Goal: Task Accomplishment & Management: Manage account settings

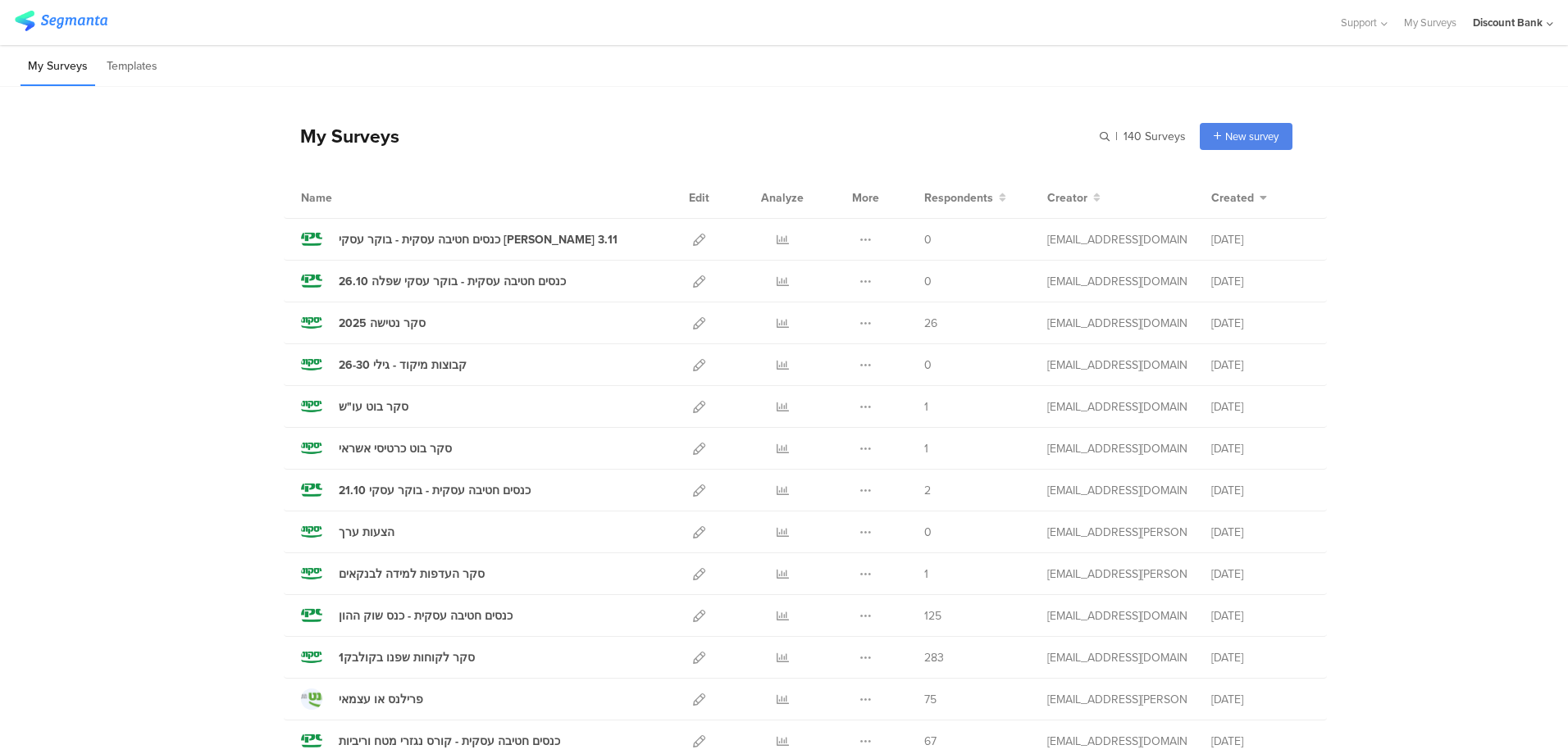
scroll to position [246, 0]
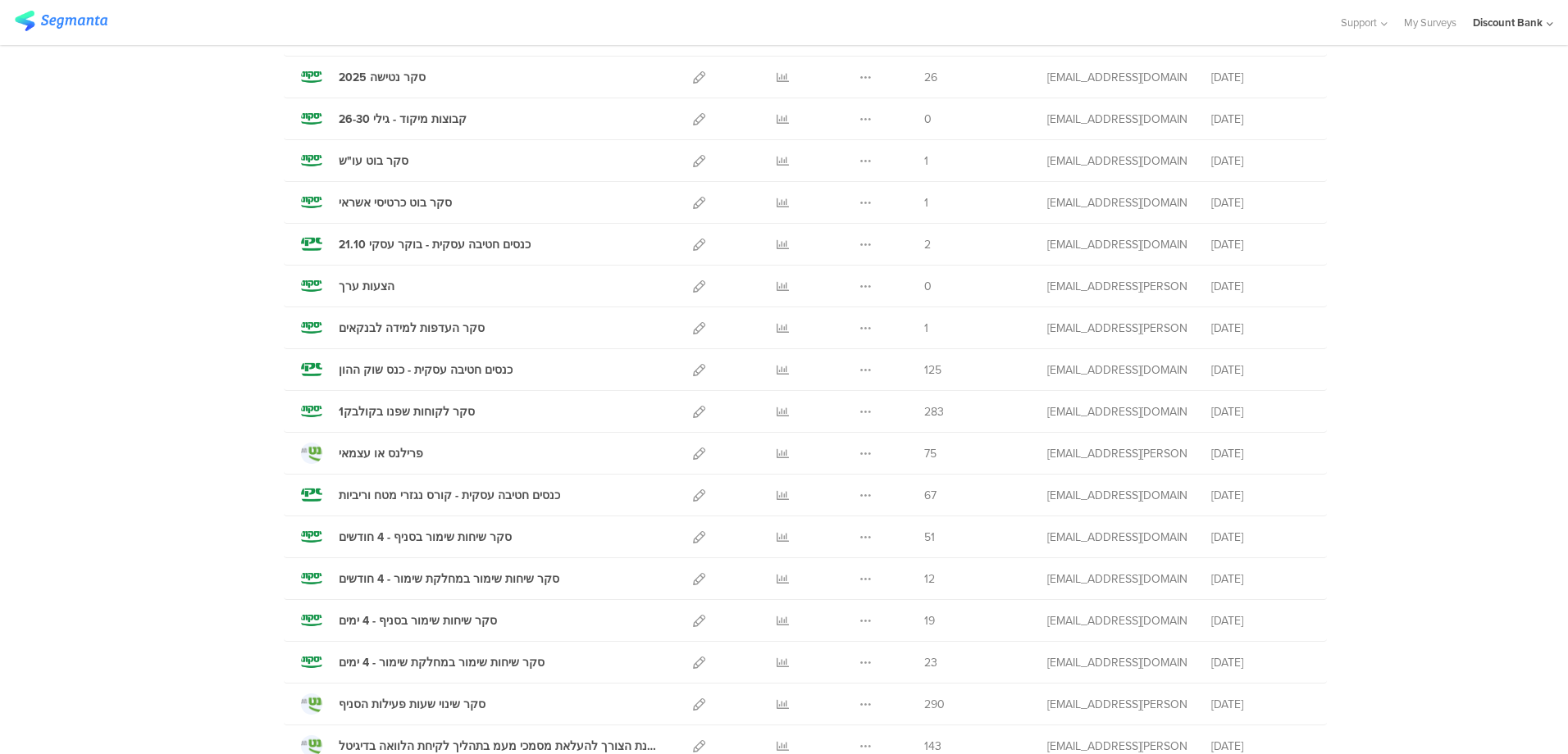
click at [776, 622] on icon at bounding box center [782, 621] width 12 height 12
click at [776, 664] on icon at bounding box center [782, 663] width 12 height 12
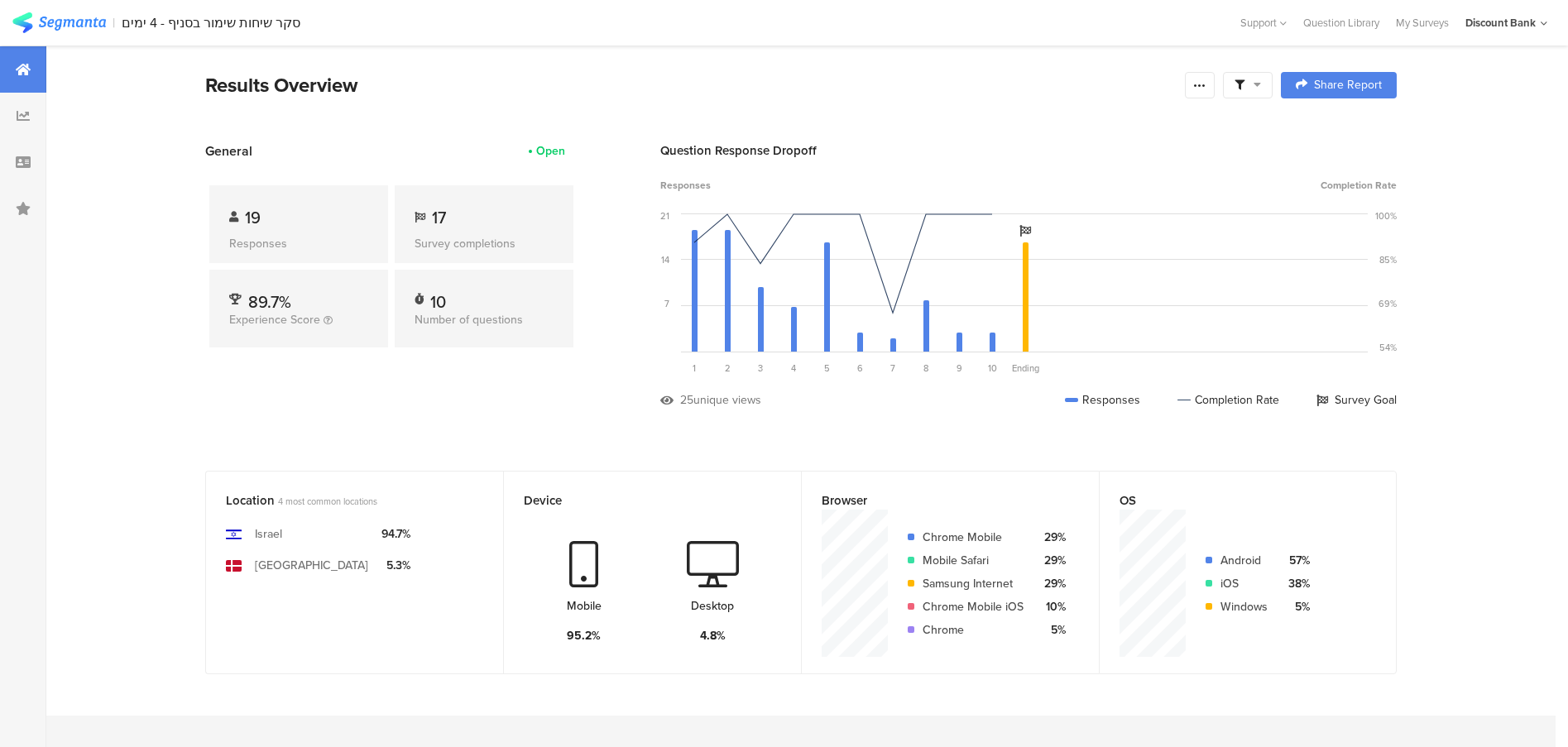
click at [18, 168] on icon at bounding box center [23, 162] width 15 height 13
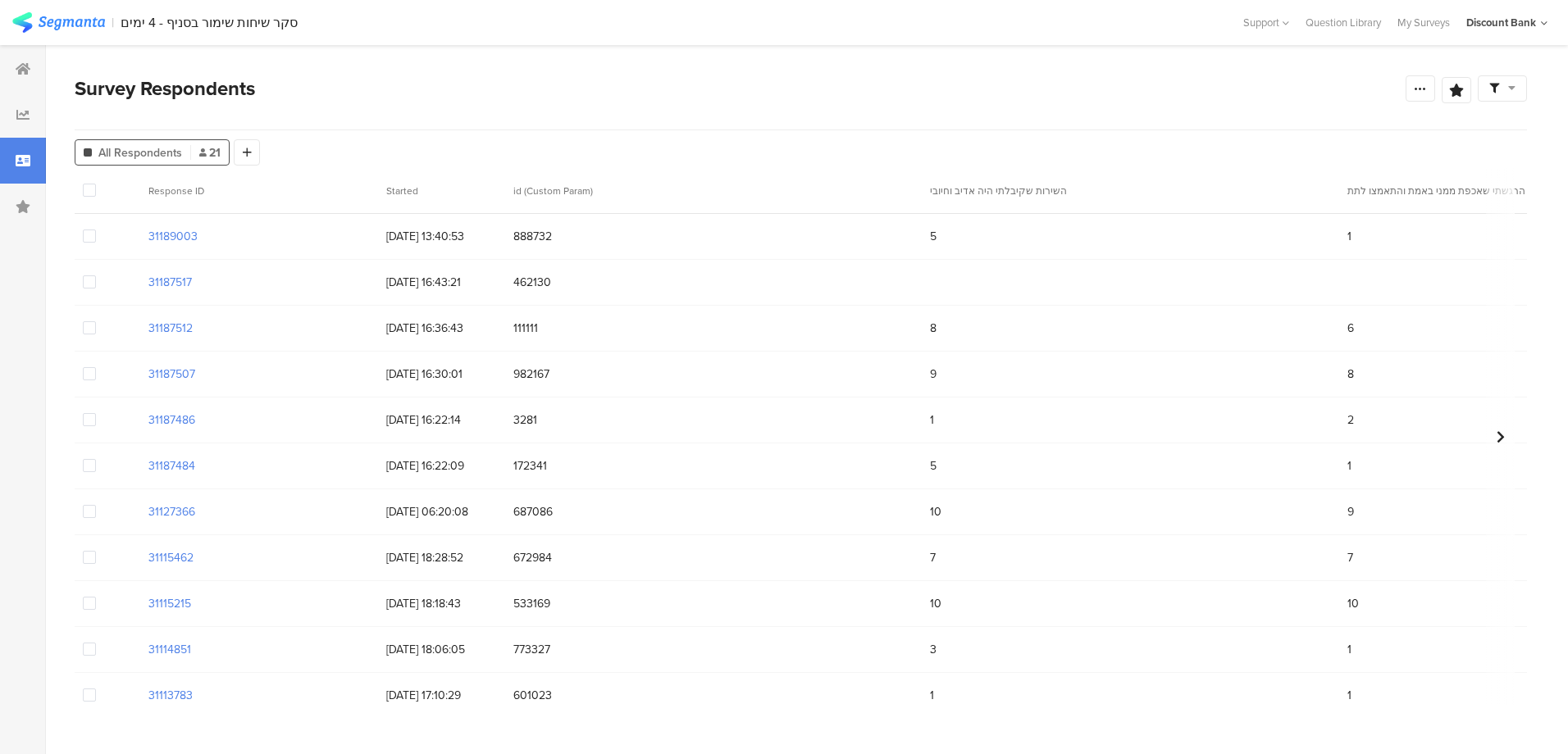
click at [90, 327] on span at bounding box center [90, 328] width 13 height 13
click at [96, 322] on input "checkbox" at bounding box center [96, 322] width 0 height 0
click at [283, 190] on span "Delete" at bounding box center [280, 190] width 33 height 12
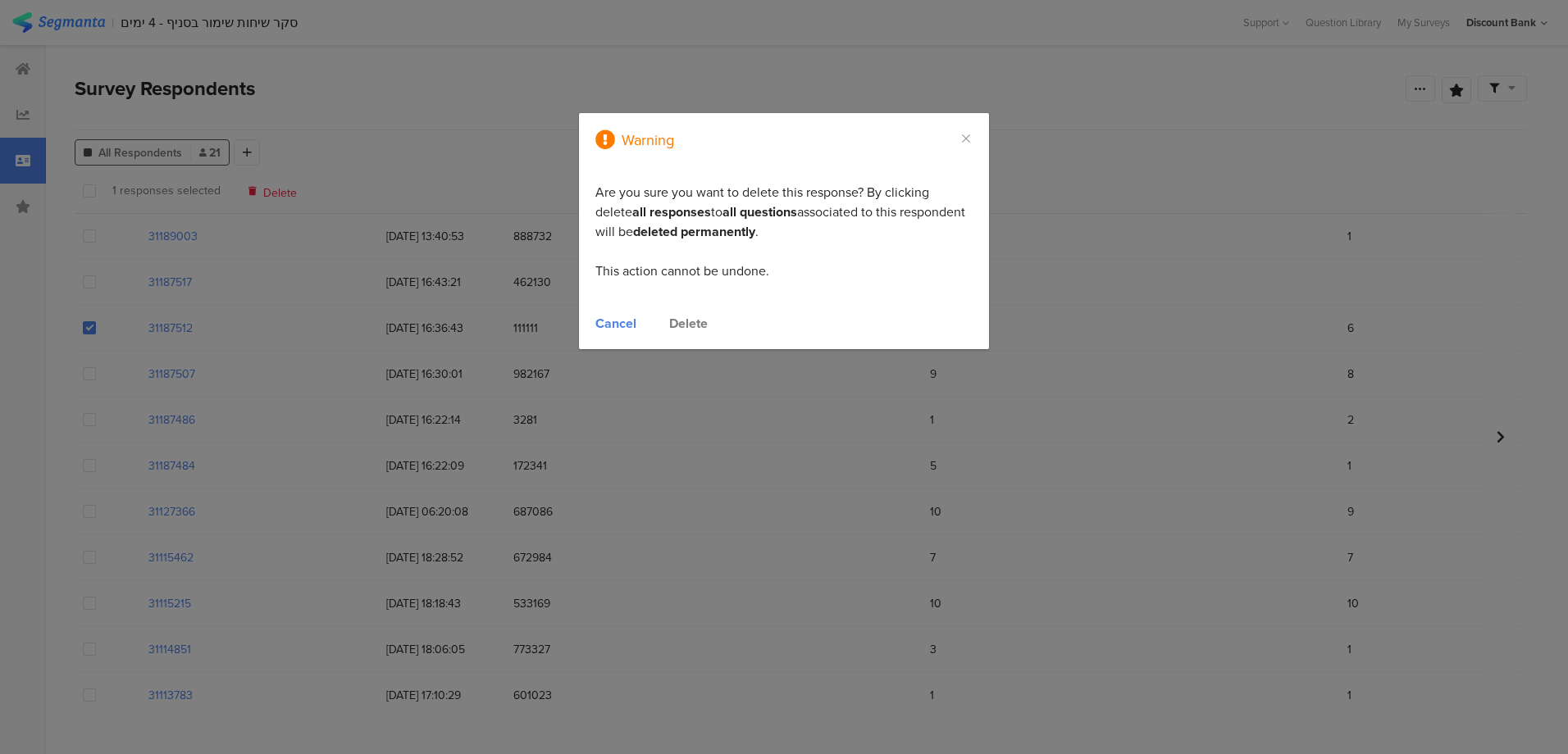
click at [697, 324] on div "Delete" at bounding box center [688, 323] width 39 height 18
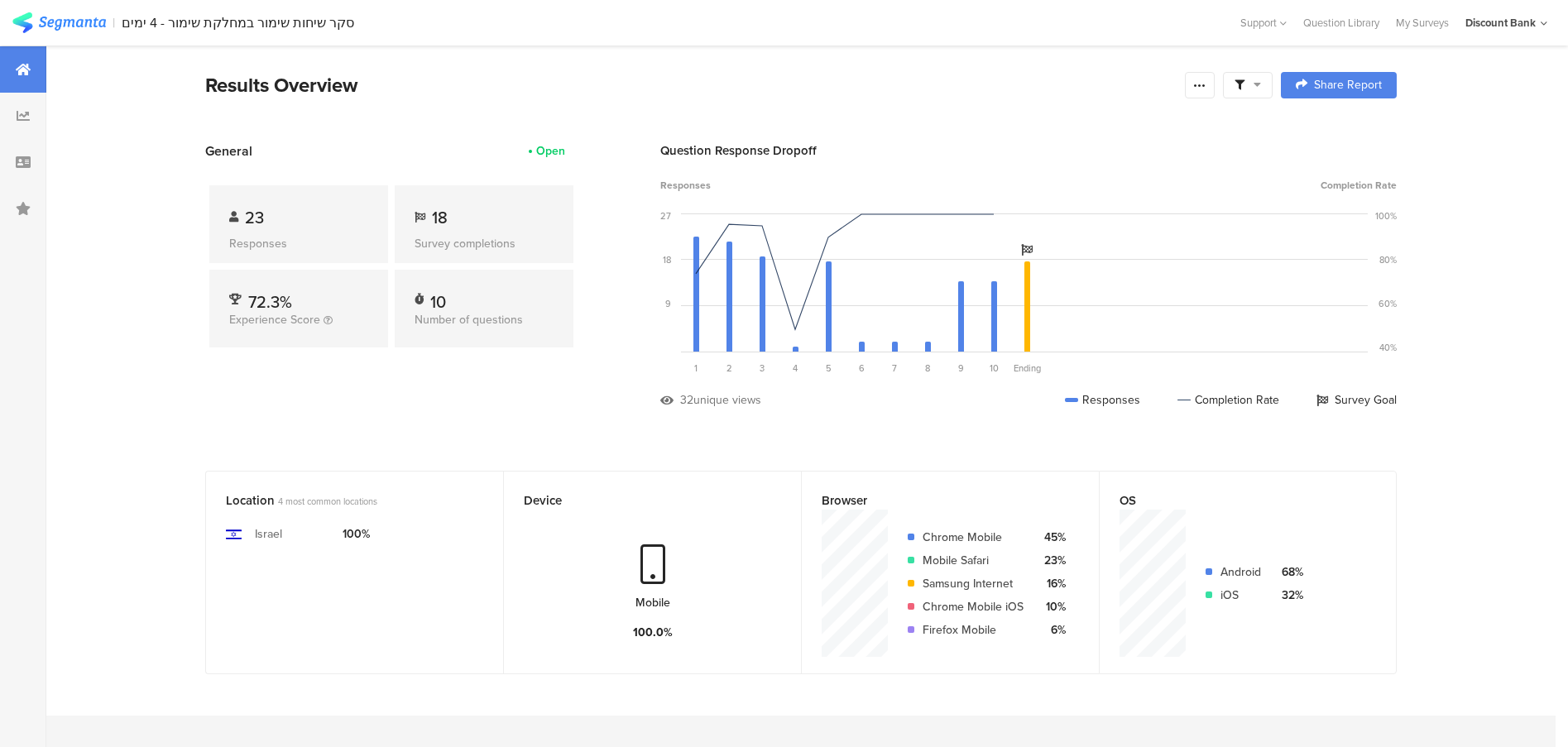
click at [28, 166] on icon at bounding box center [23, 162] width 15 height 13
